Goal: Task Accomplishment & Management: Use online tool/utility

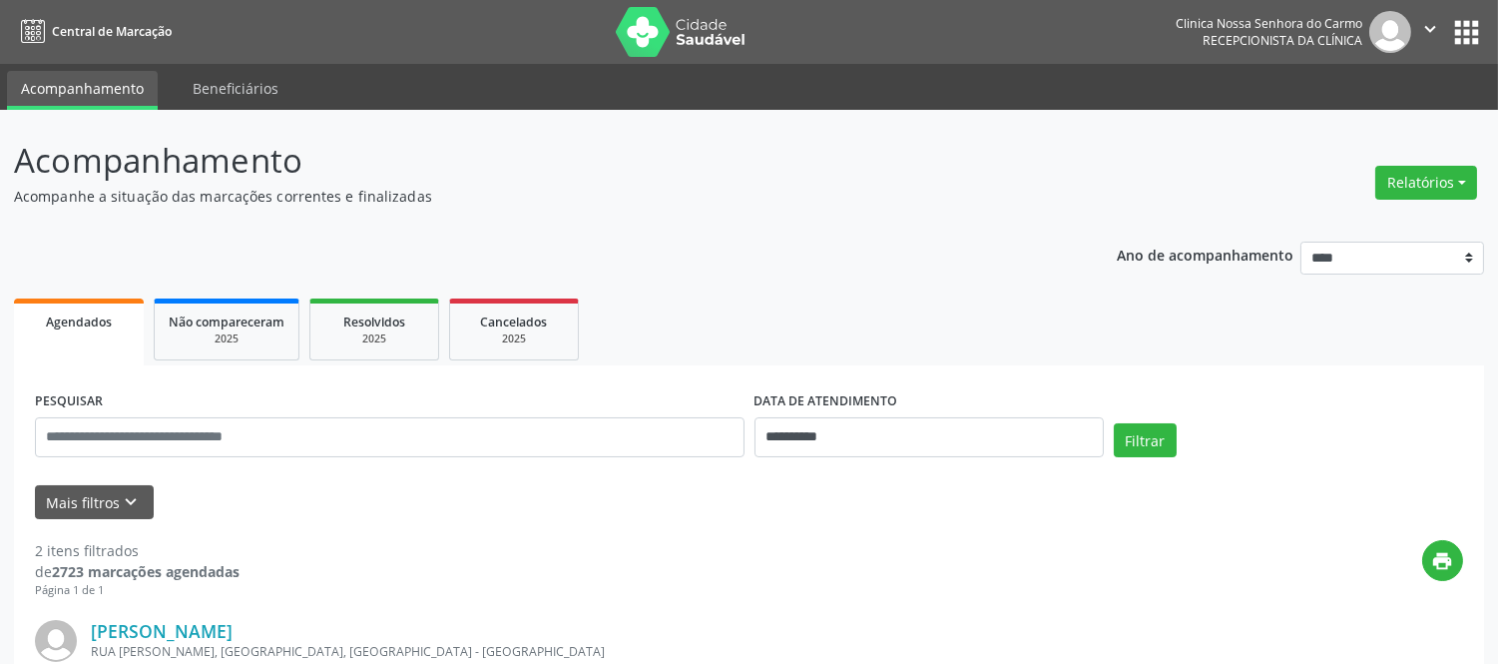
drag, startPoint x: 974, startPoint y: 5, endPoint x: 950, endPoint y: 230, distance: 225.8
click at [1472, 15] on button "apps" at bounding box center [1466, 32] width 35 height 35
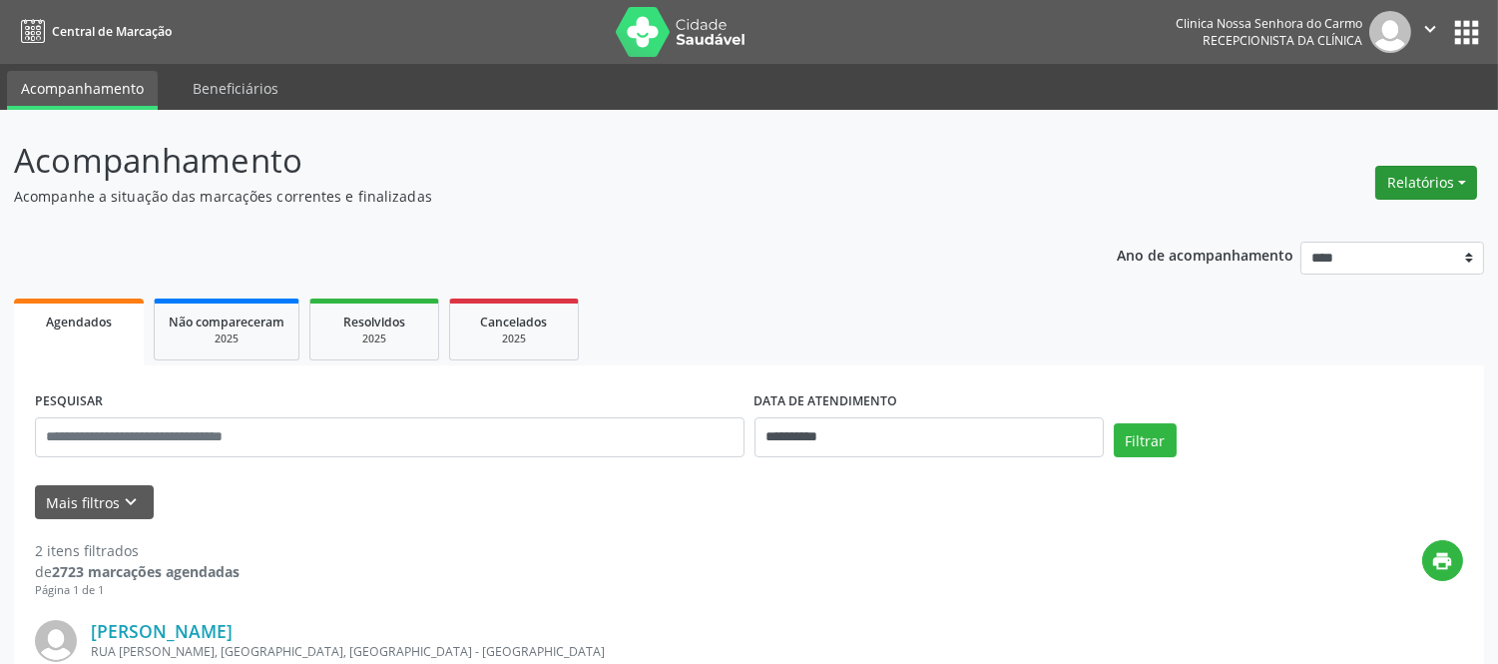
click at [1450, 178] on button "Relatórios" at bounding box center [1426, 183] width 102 height 34
click at [1323, 213] on link "Agendamentos" at bounding box center [1369, 225] width 215 height 28
select select "*"
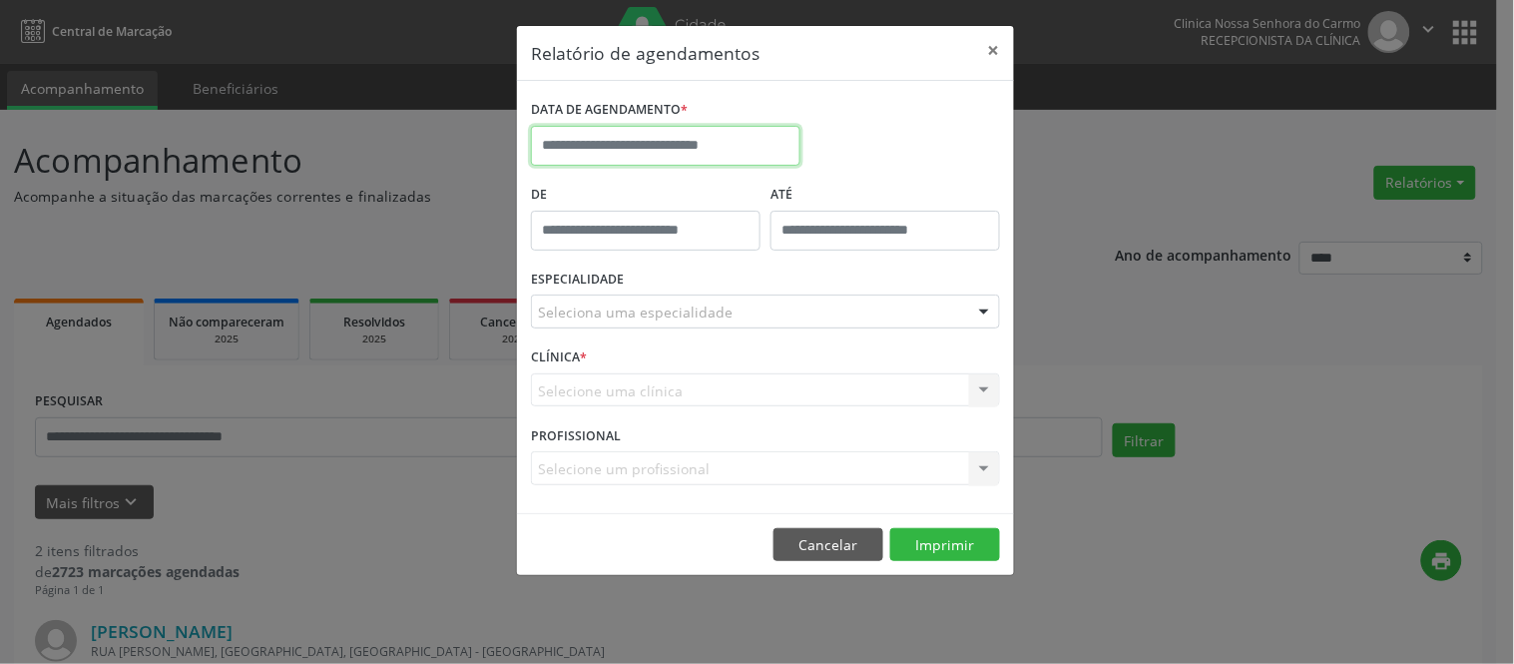
click at [611, 145] on input "text" at bounding box center [665, 146] width 269 height 40
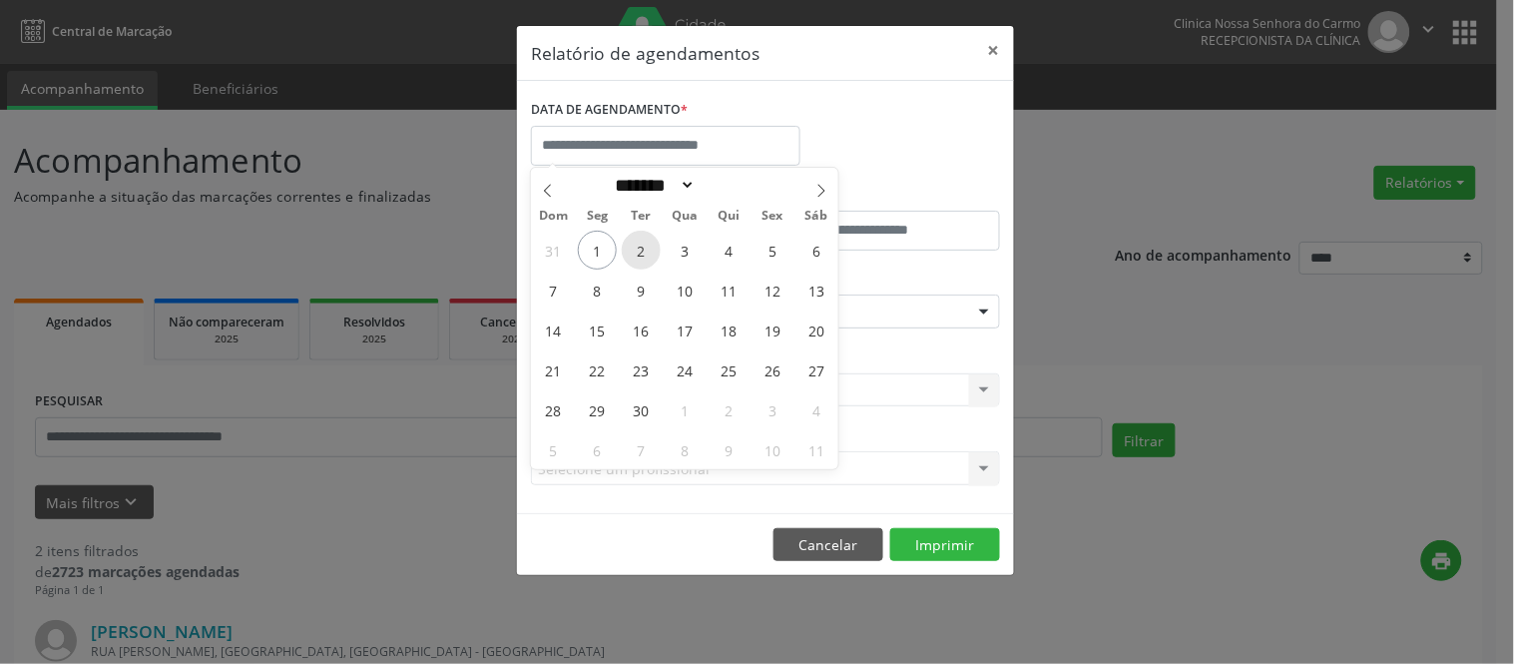
click at [644, 254] on span "2" at bounding box center [641, 250] width 39 height 39
type input "**********"
click at [647, 250] on span "2" at bounding box center [641, 250] width 39 height 39
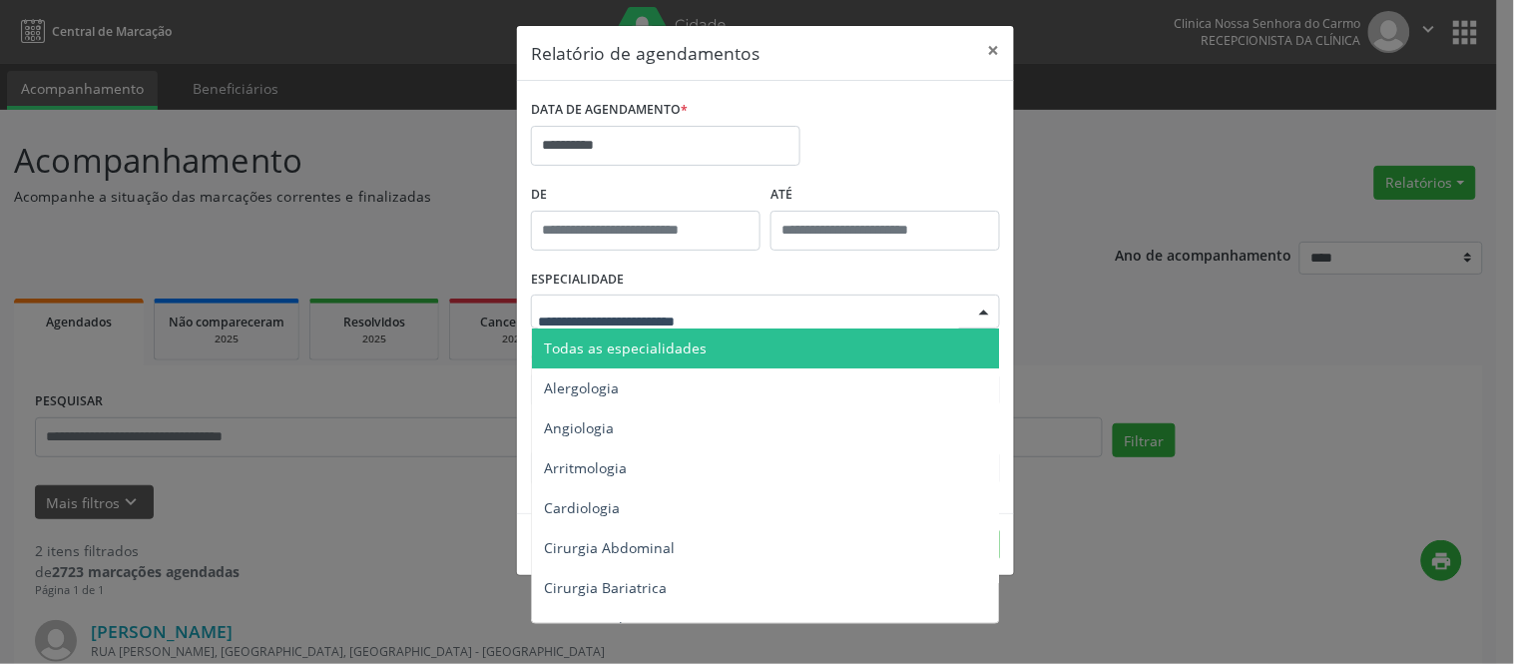
click at [661, 354] on span "Todas as especialidades" at bounding box center [625, 347] width 163 height 19
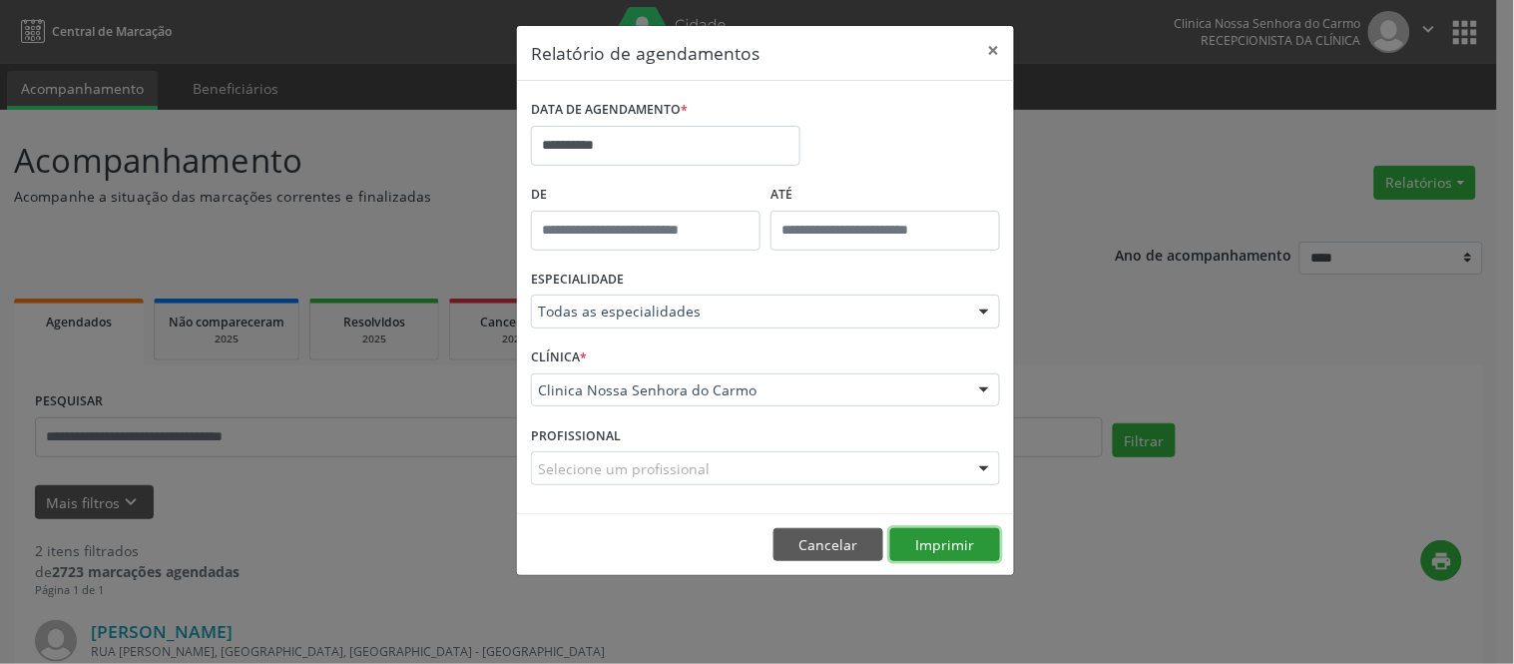
click at [930, 559] on button "Imprimir" at bounding box center [945, 545] width 110 height 34
click at [995, 44] on button "×" at bounding box center [994, 50] width 40 height 49
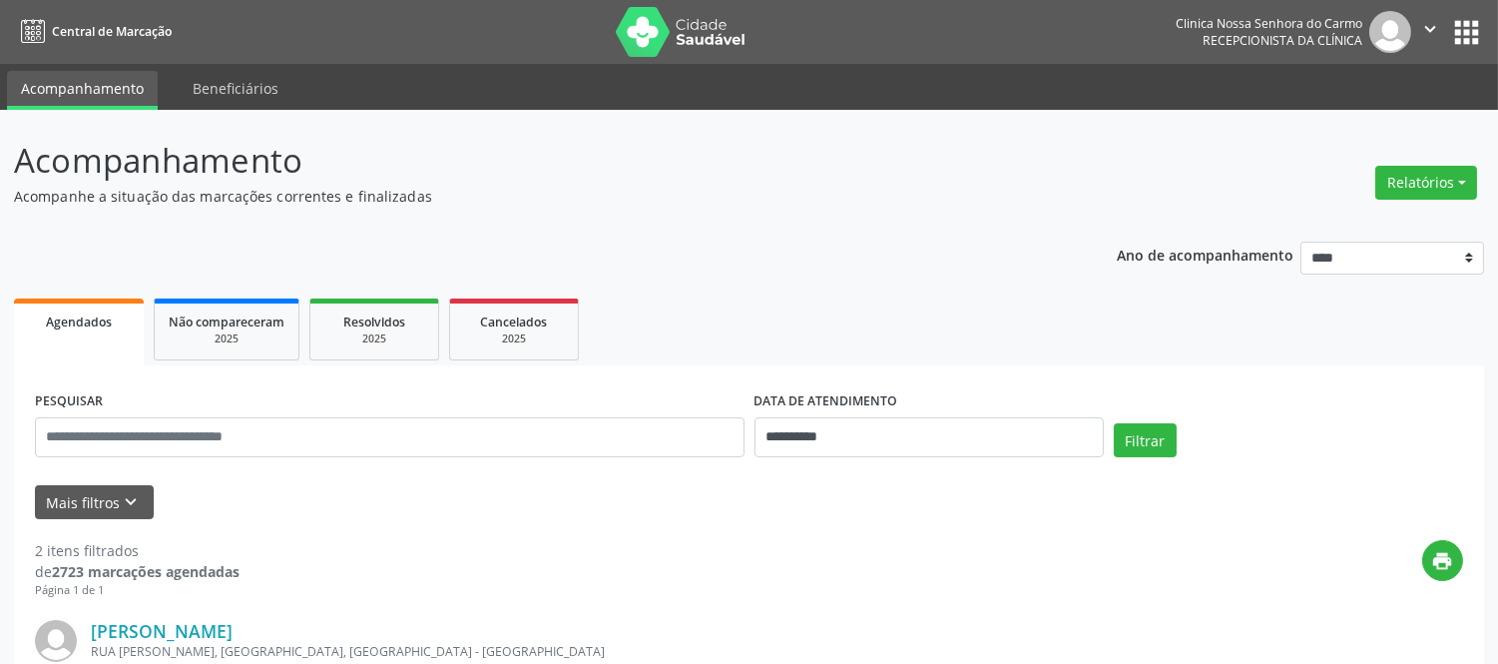
click at [1431, 33] on icon "" at bounding box center [1430, 29] width 22 height 22
click at [1347, 130] on link "Sair" at bounding box center [1379, 122] width 138 height 28
